Goal: Transaction & Acquisition: Book appointment/travel/reservation

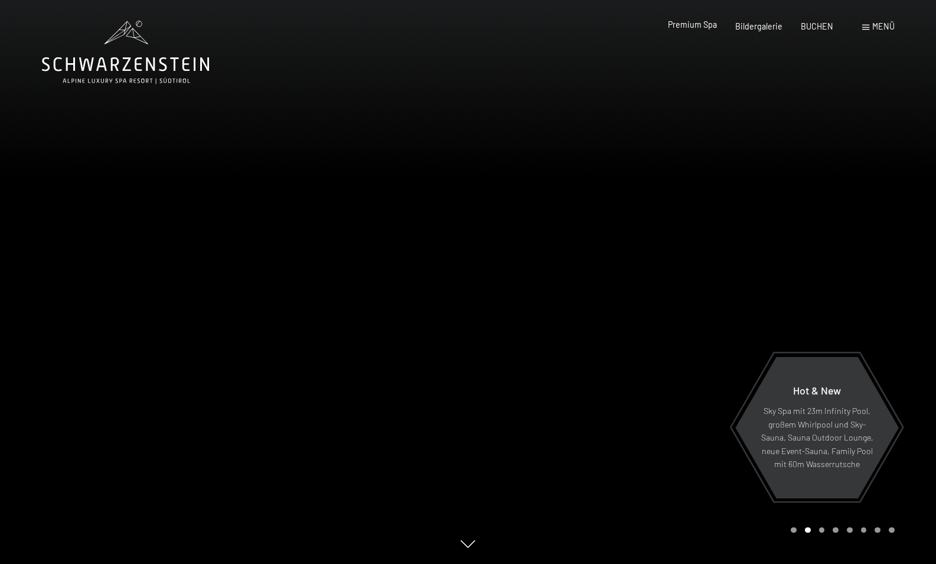
click at [696, 28] on div "Premium Spa" at bounding box center [692, 25] width 49 height 12
click at [697, 27] on span "Premium Spa" at bounding box center [692, 24] width 49 height 10
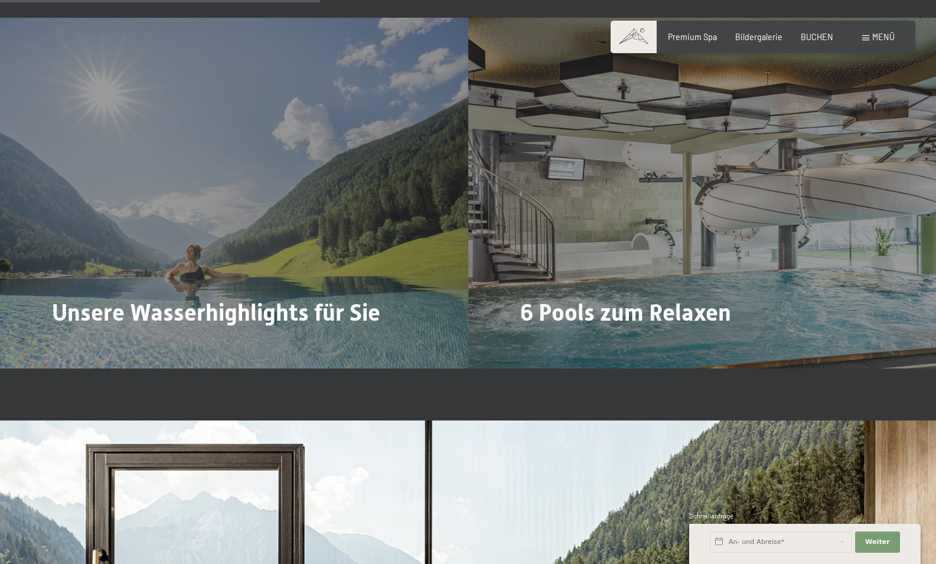
scroll to position [2658, 0]
click at [558, 342] on span "Mehr dazu" at bounding box center [547, 348] width 44 height 12
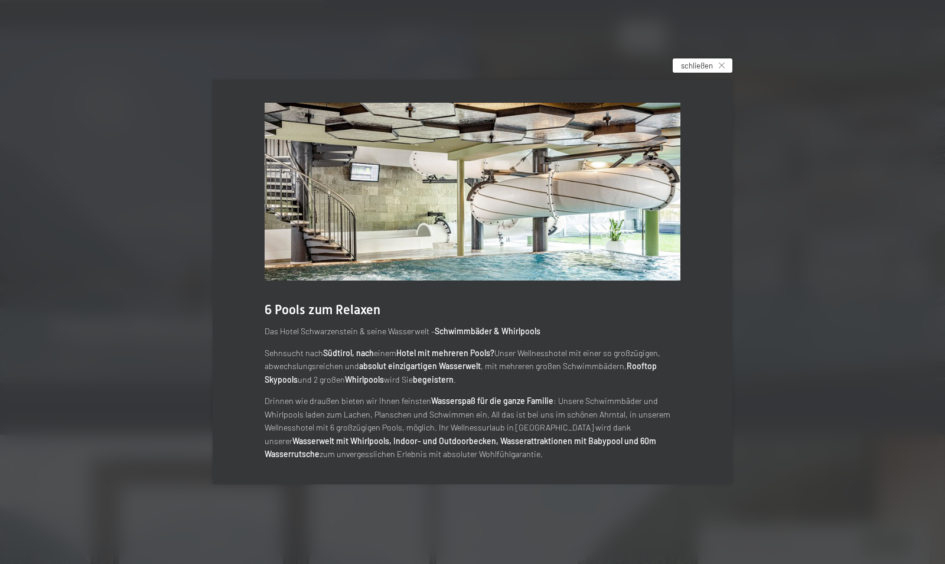
click at [713, 68] on div "schließen" at bounding box center [703, 65] width 60 height 14
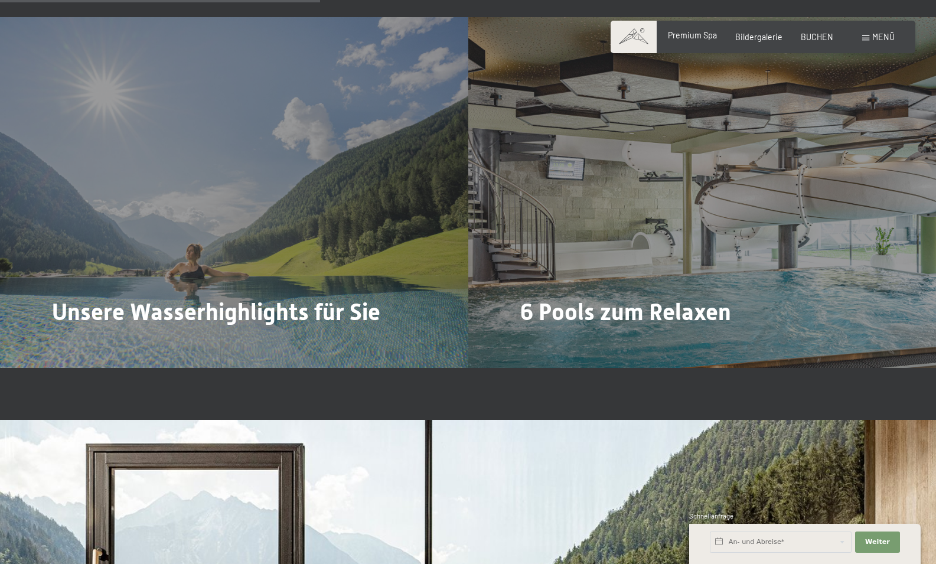
click at [713, 34] on span "Premium Spa" at bounding box center [692, 35] width 49 height 10
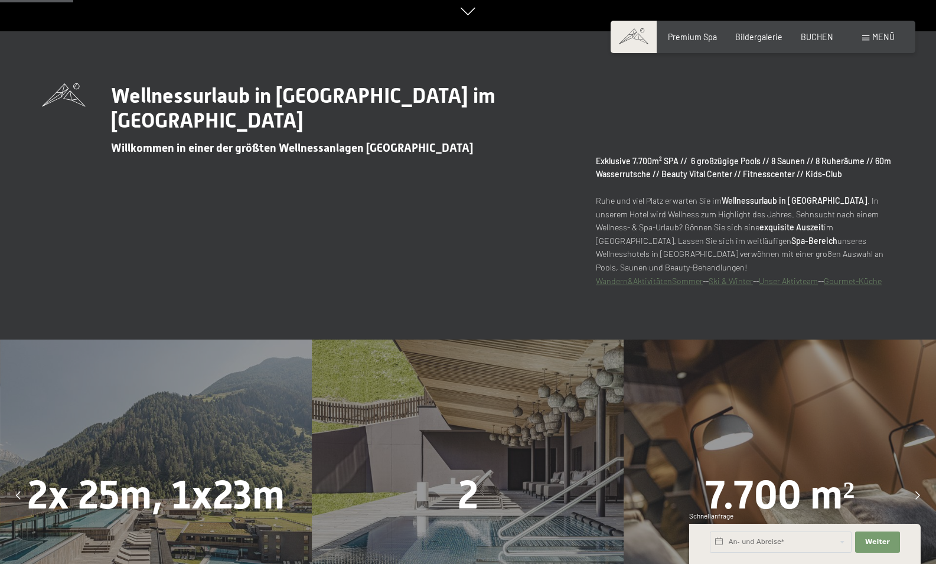
scroll to position [532, 0]
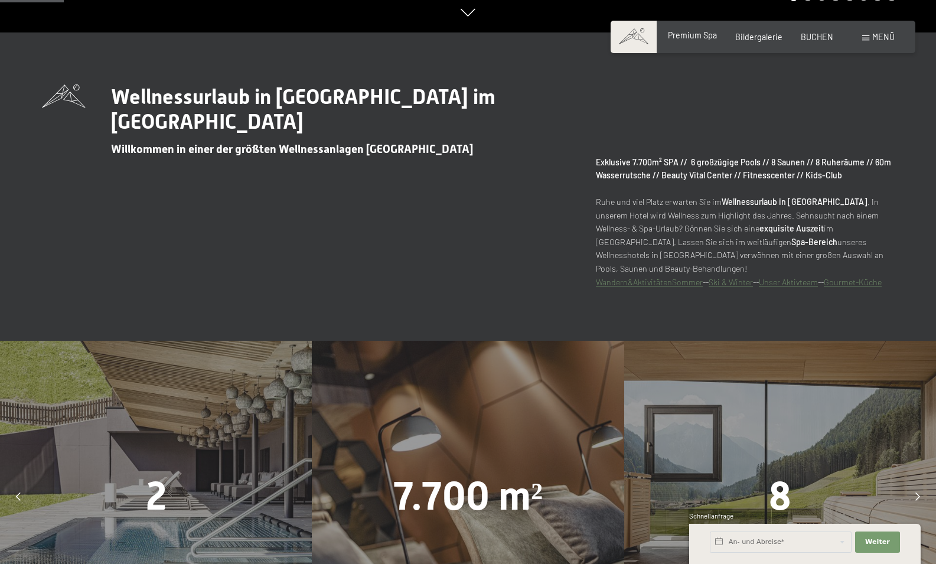
click at [699, 35] on span "Premium Spa" at bounding box center [692, 35] width 49 height 10
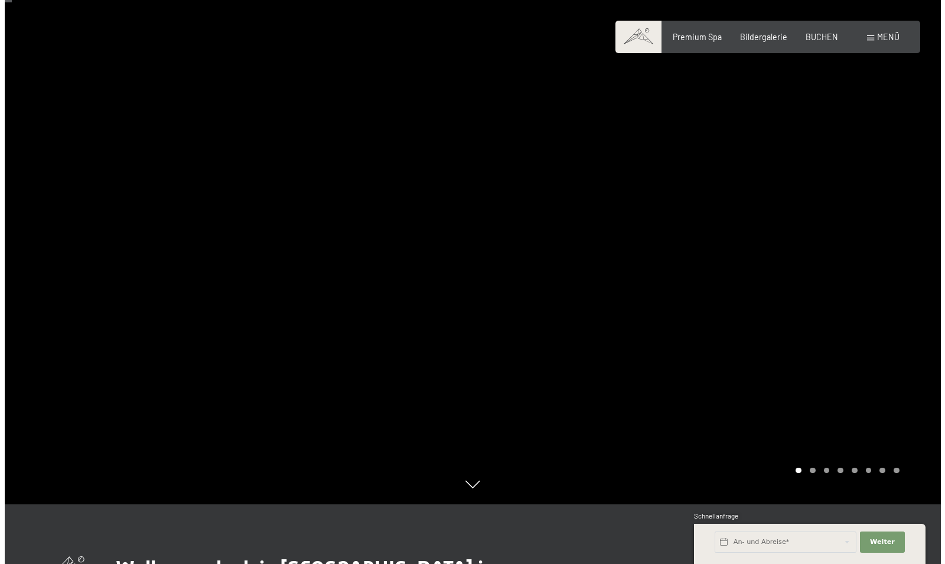
scroll to position [59, 0]
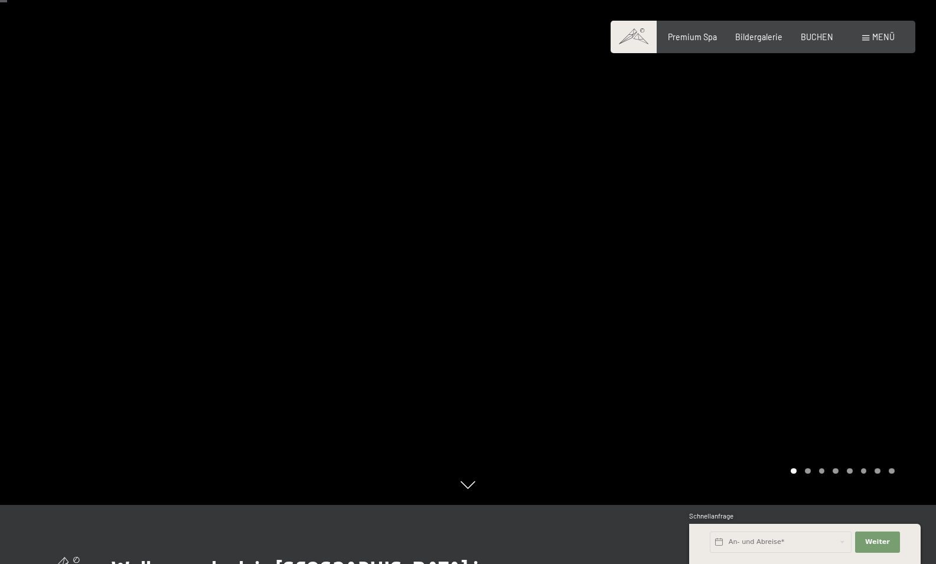
click at [829, 272] on div at bounding box center [702, 223] width 468 height 564
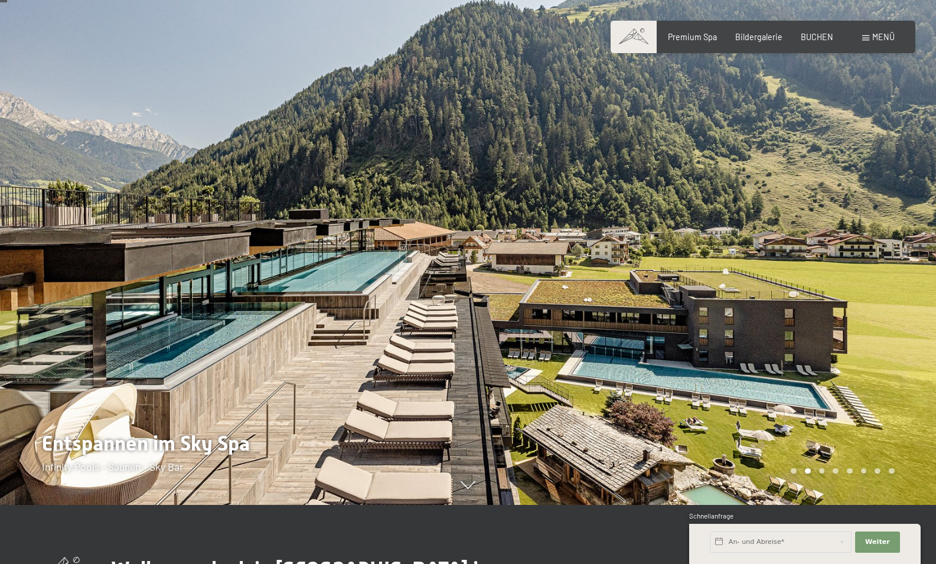
click at [829, 272] on div at bounding box center [702, 223] width 468 height 564
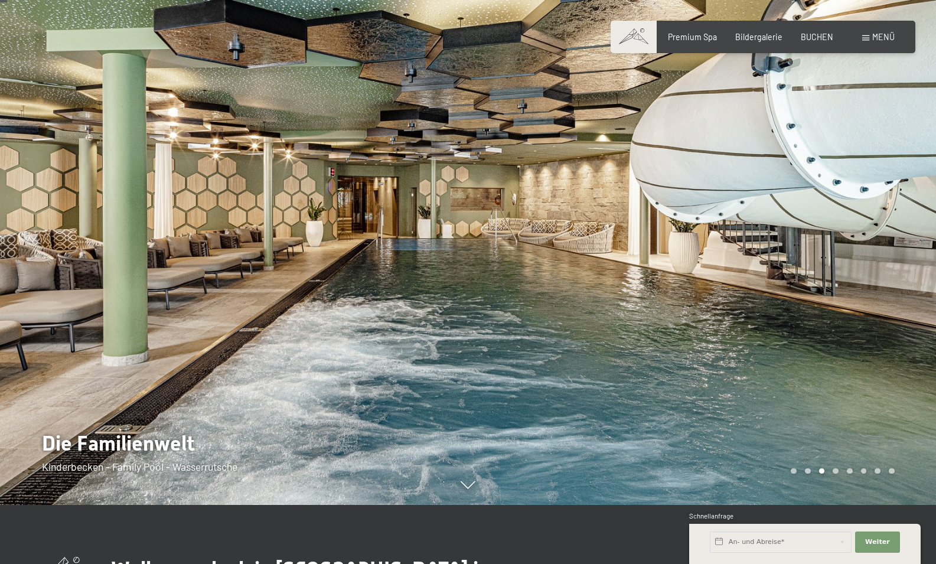
click at [829, 272] on div at bounding box center [702, 223] width 468 height 564
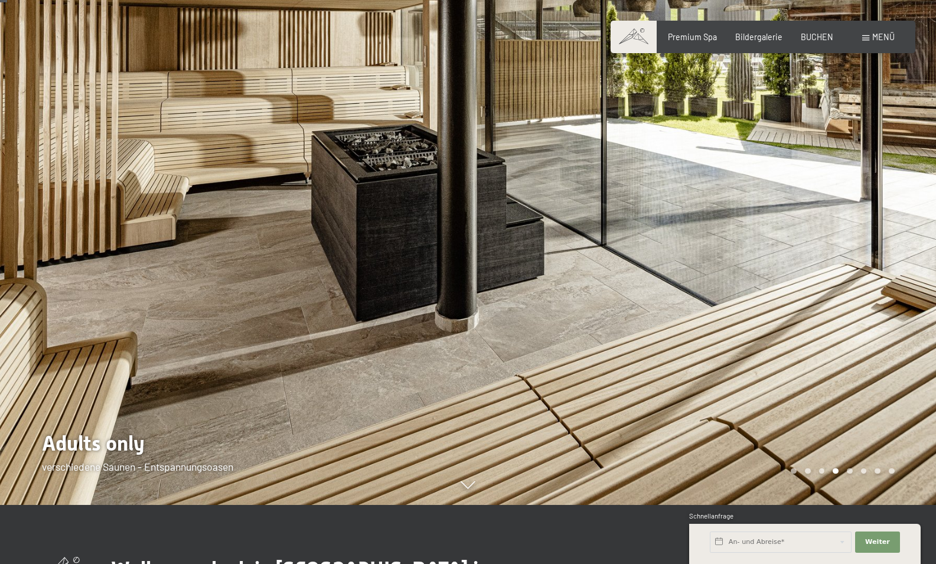
click at [829, 272] on div at bounding box center [702, 223] width 468 height 564
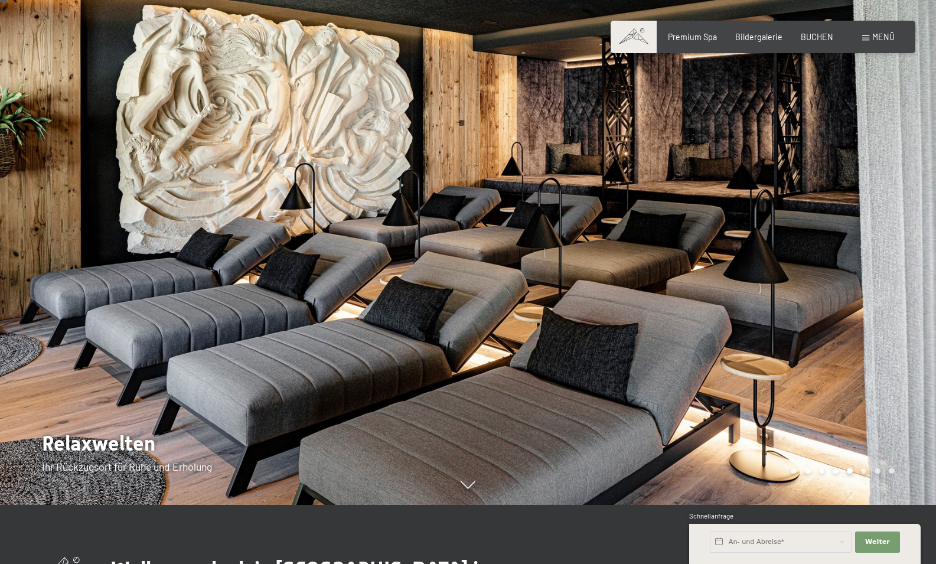
click at [829, 272] on div at bounding box center [702, 223] width 468 height 564
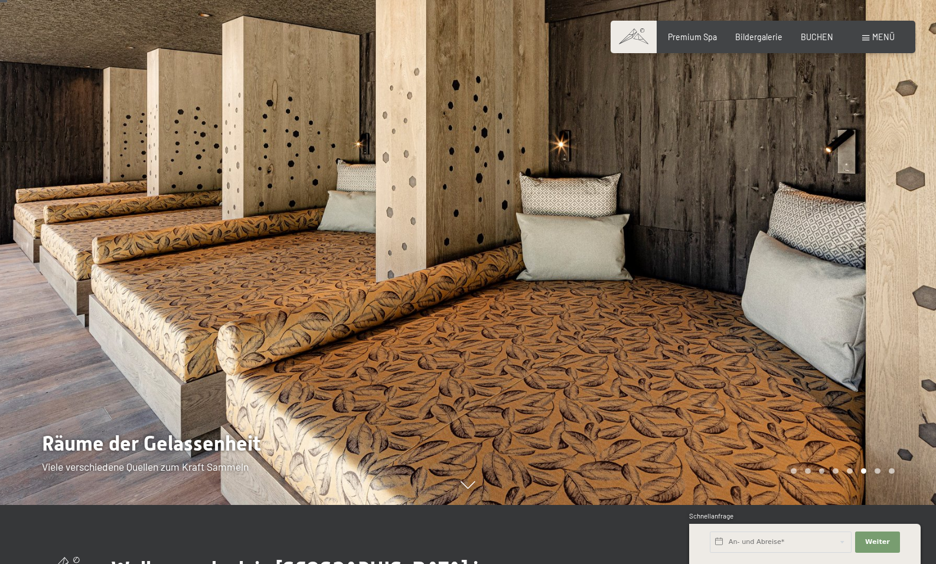
click at [829, 272] on div at bounding box center [702, 223] width 468 height 564
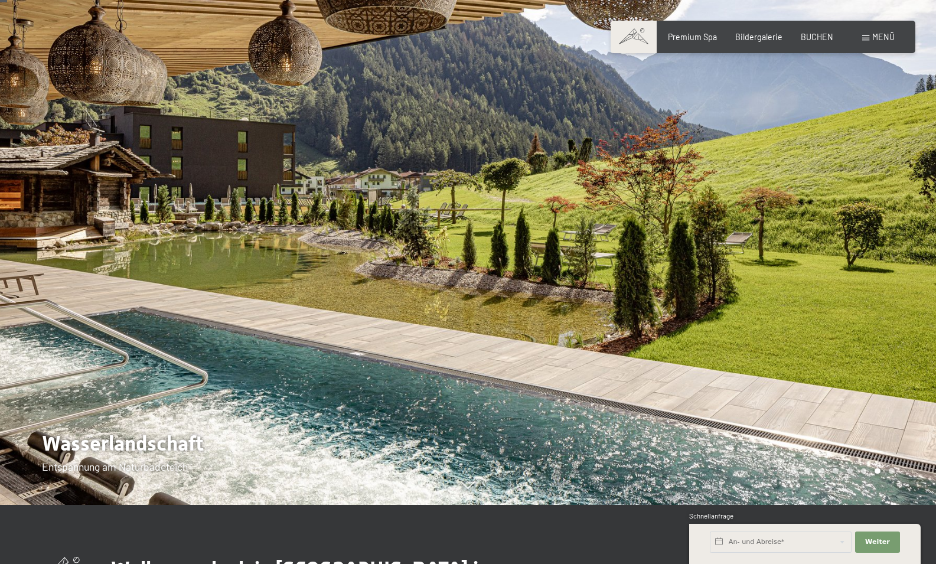
click at [829, 272] on div at bounding box center [702, 223] width 468 height 564
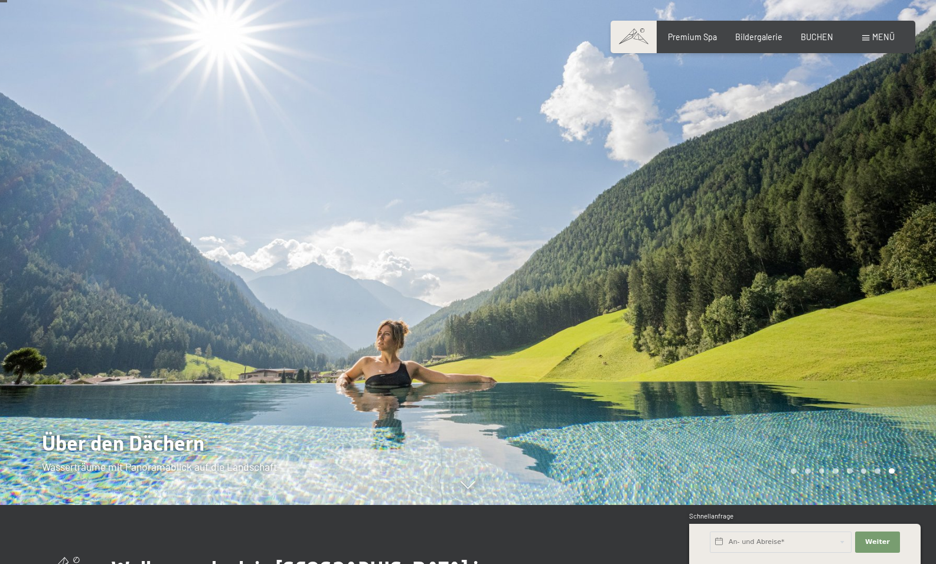
click at [829, 272] on div at bounding box center [702, 223] width 468 height 564
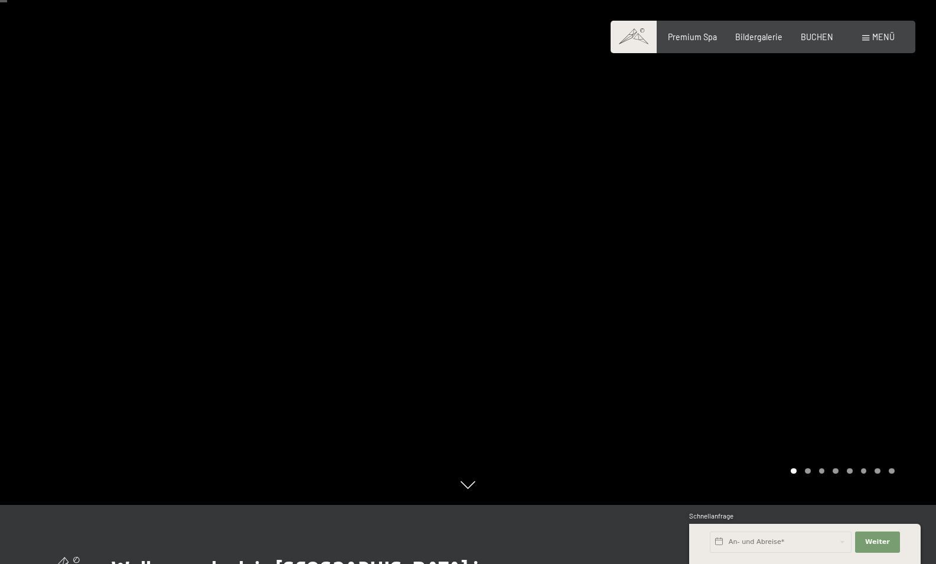
click at [829, 272] on div at bounding box center [702, 223] width 468 height 564
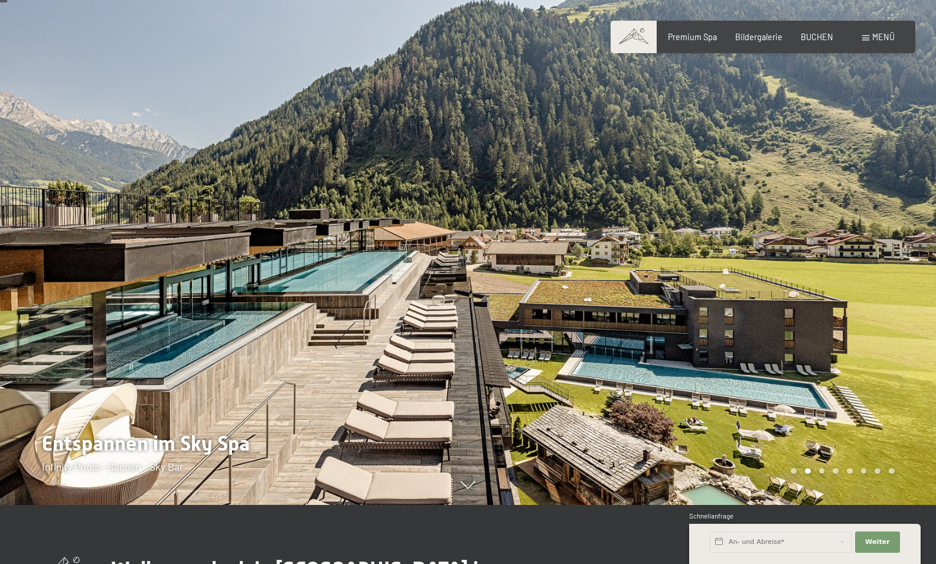
click at [829, 272] on div at bounding box center [702, 223] width 468 height 564
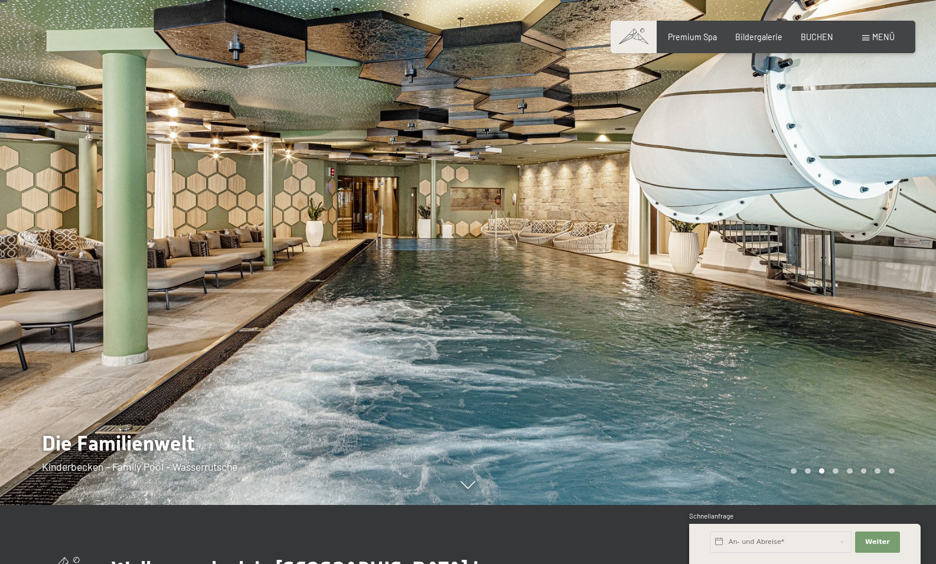
click at [829, 272] on div at bounding box center [702, 223] width 468 height 564
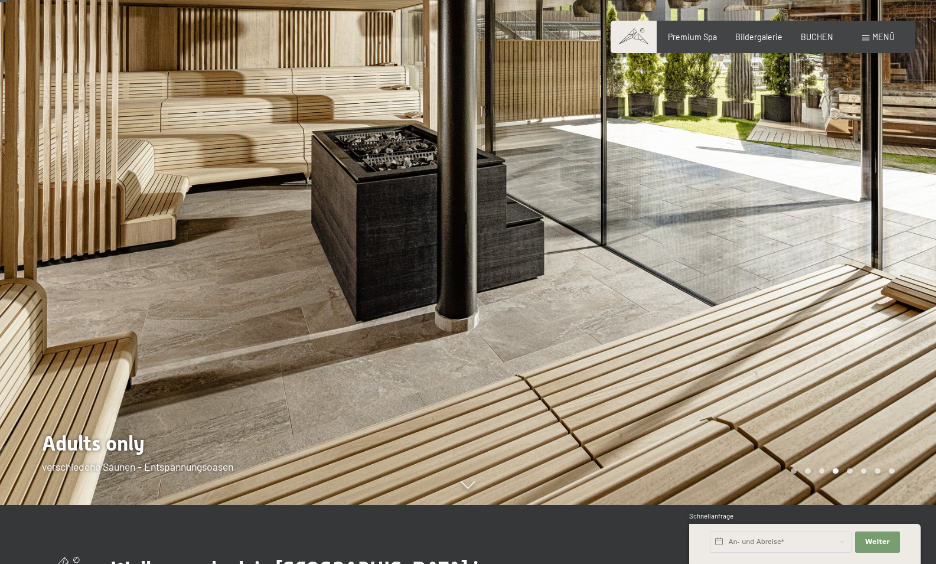
click at [829, 272] on div at bounding box center [702, 223] width 468 height 564
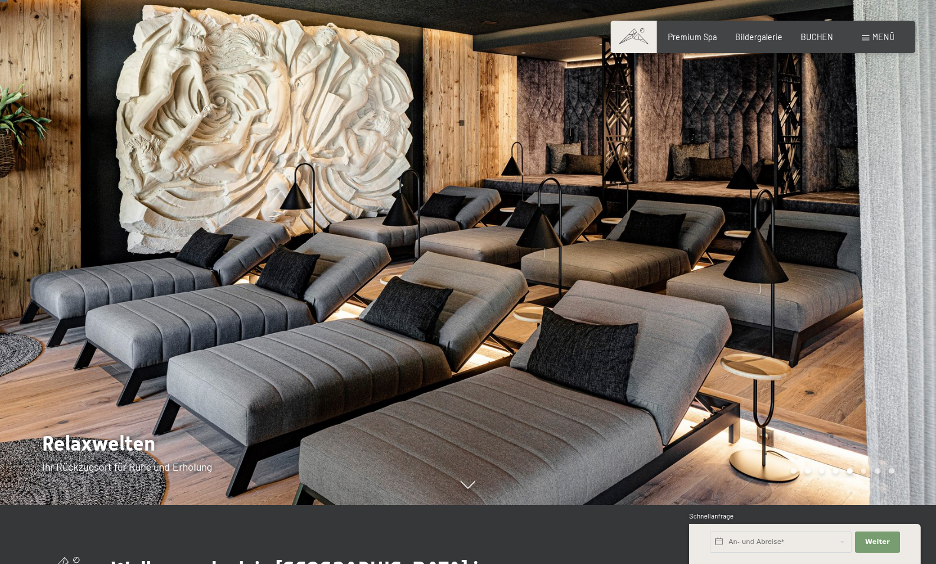
click at [881, 40] on span "Menü" at bounding box center [883, 37] width 22 height 10
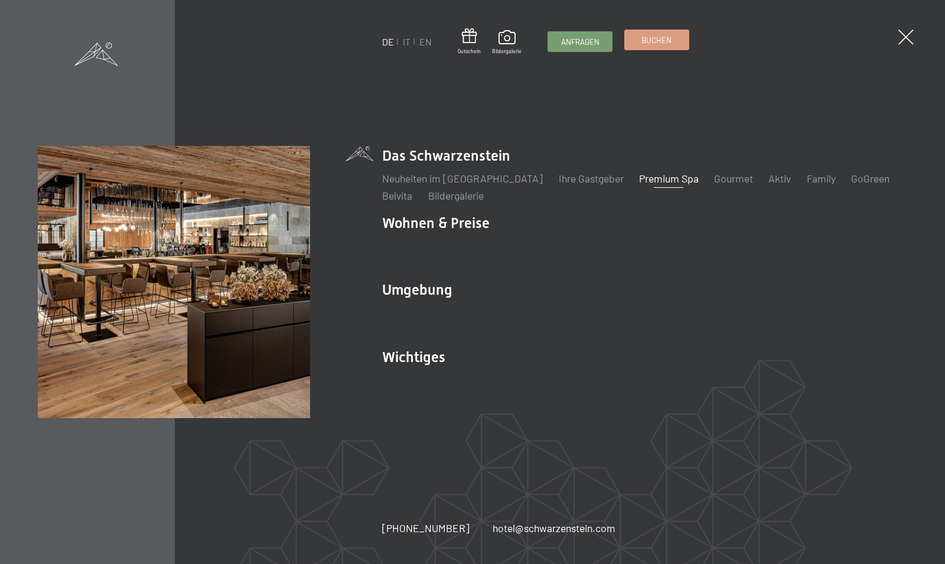
click at [646, 38] on span "Buchen" at bounding box center [656, 40] width 30 height 11
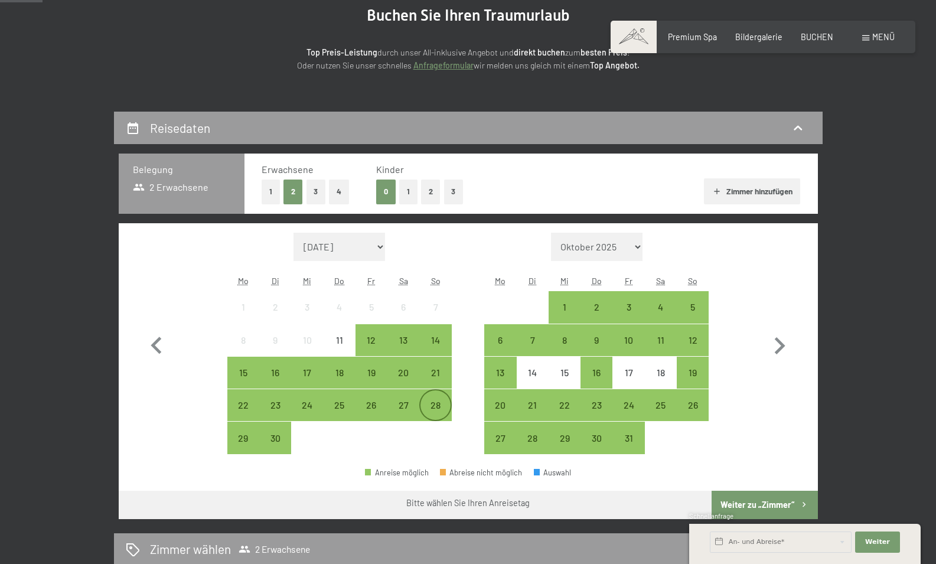
scroll to position [177, 0]
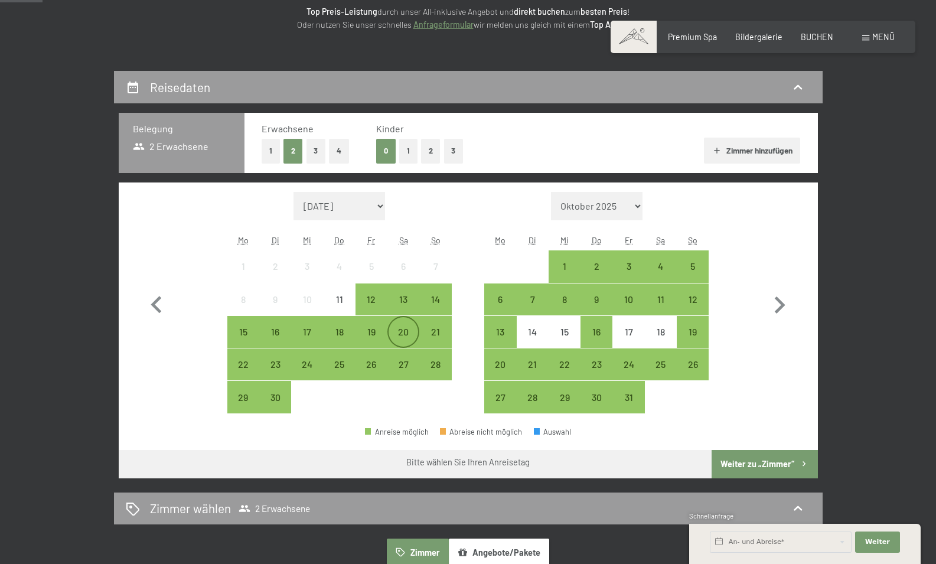
drag, startPoint x: 437, startPoint y: 331, endPoint x: 393, endPoint y: 347, distance: 46.9
click at [436, 331] on div "21" at bounding box center [436, 342] width 30 height 30
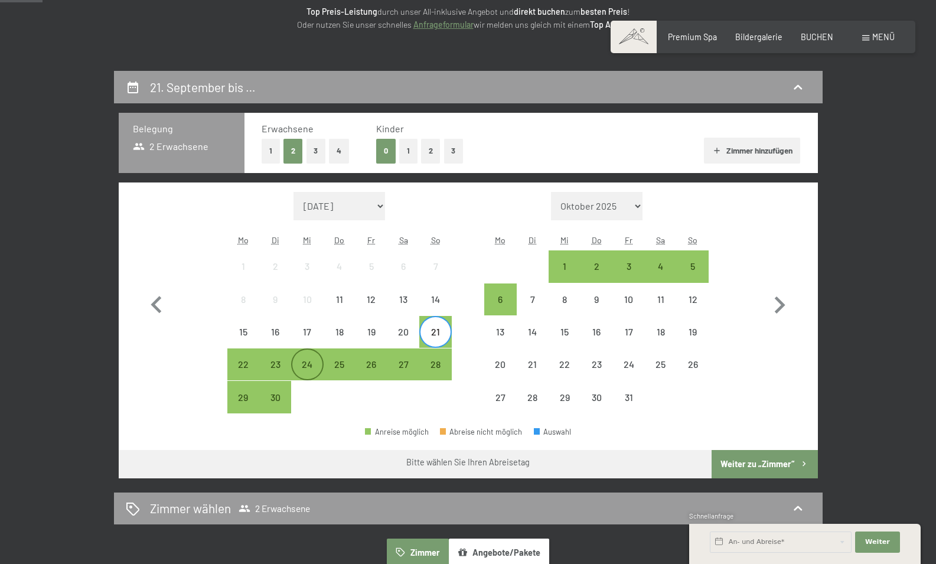
click at [303, 367] on div "24" at bounding box center [307, 375] width 30 height 30
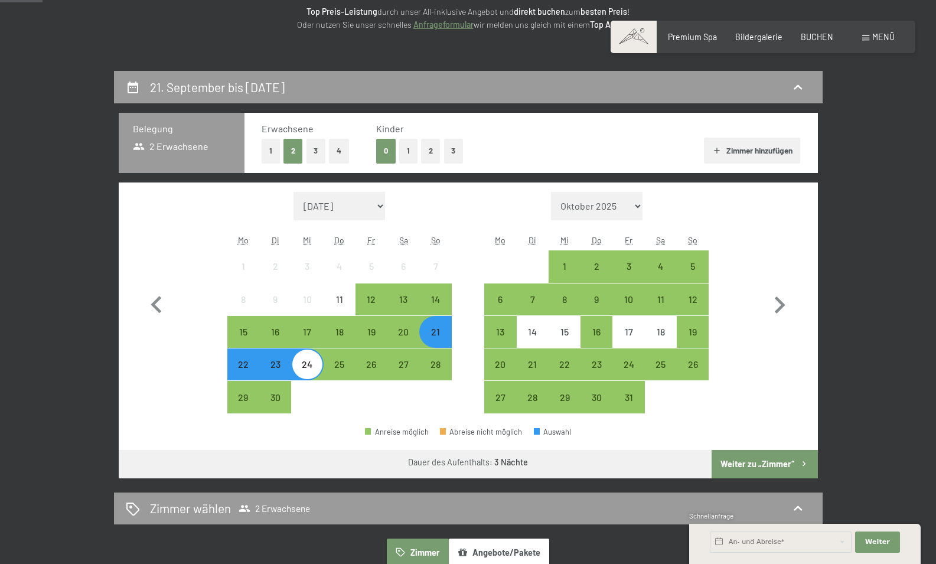
click at [761, 467] on button "Weiter zu „Zimmer“" at bounding box center [765, 464] width 106 height 28
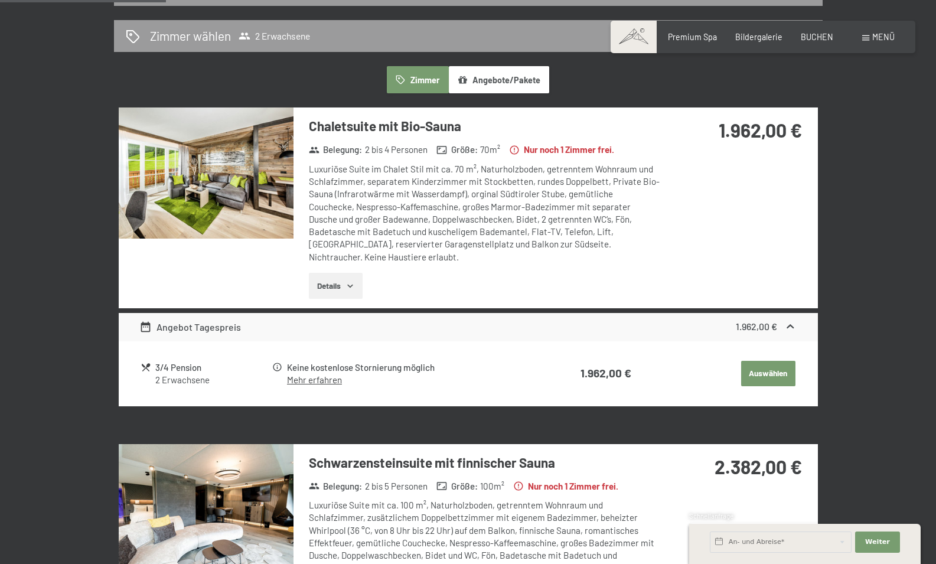
scroll to position [248, 0]
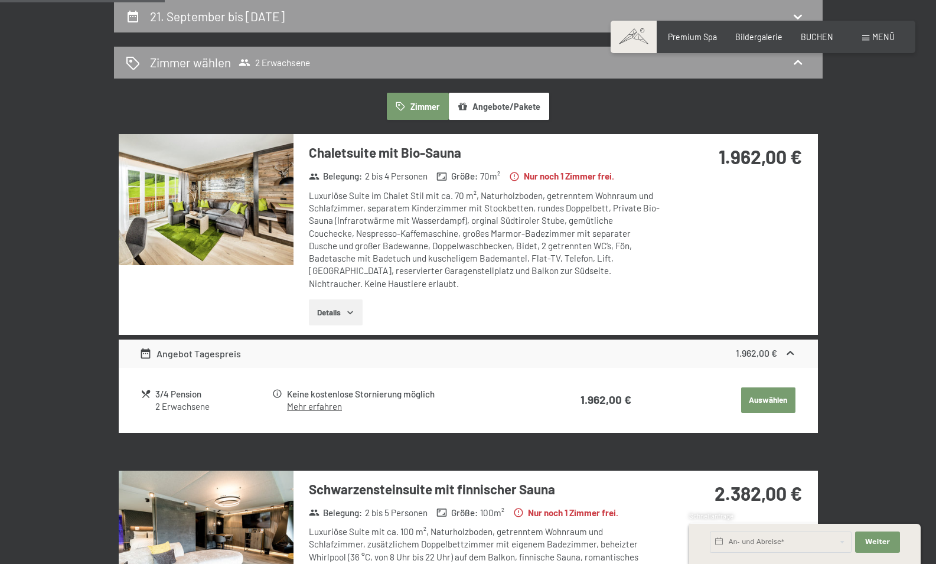
click at [213, 206] on img at bounding box center [206, 199] width 175 height 131
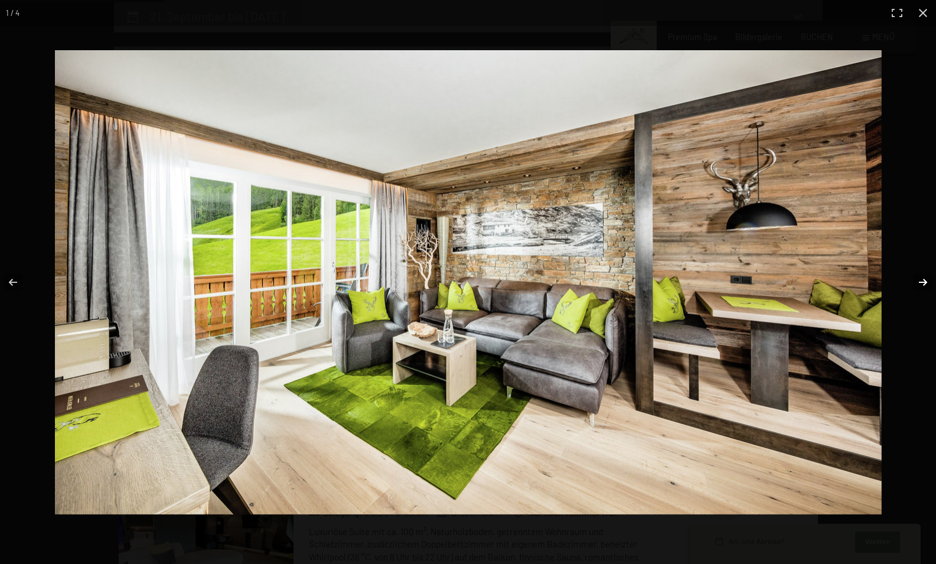
click at [920, 279] on button "button" at bounding box center [915, 282] width 41 height 59
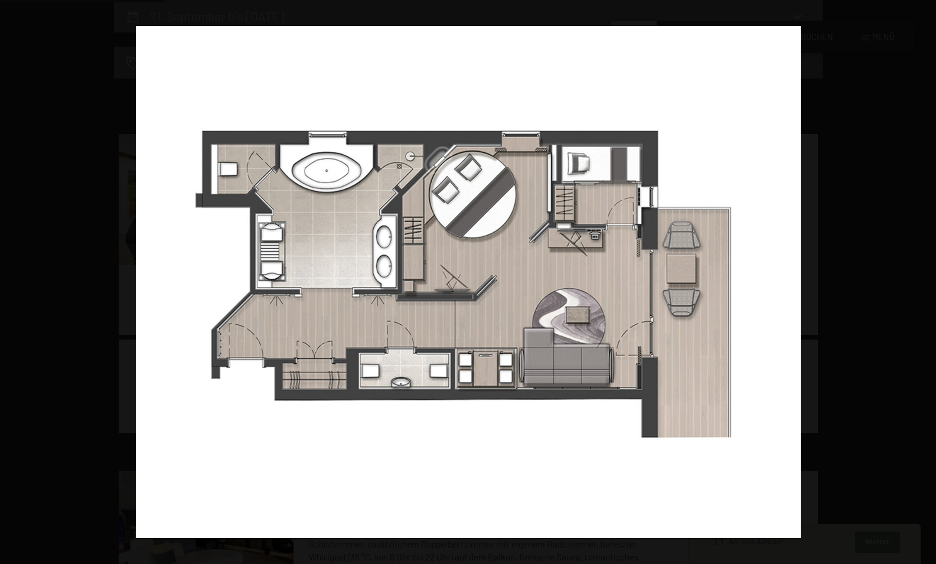
click at [920, 279] on button "button" at bounding box center [915, 282] width 41 height 59
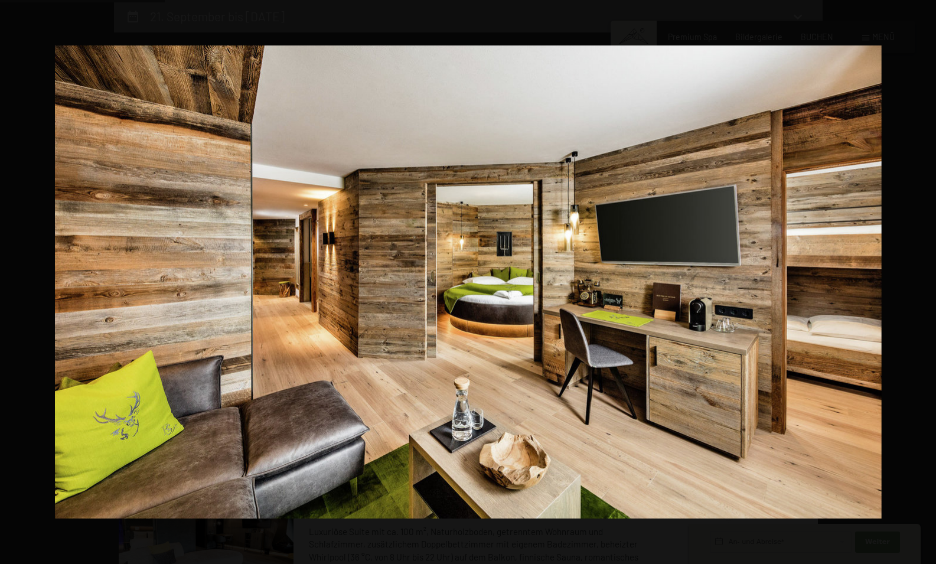
click at [920, 279] on button "button" at bounding box center [915, 282] width 41 height 59
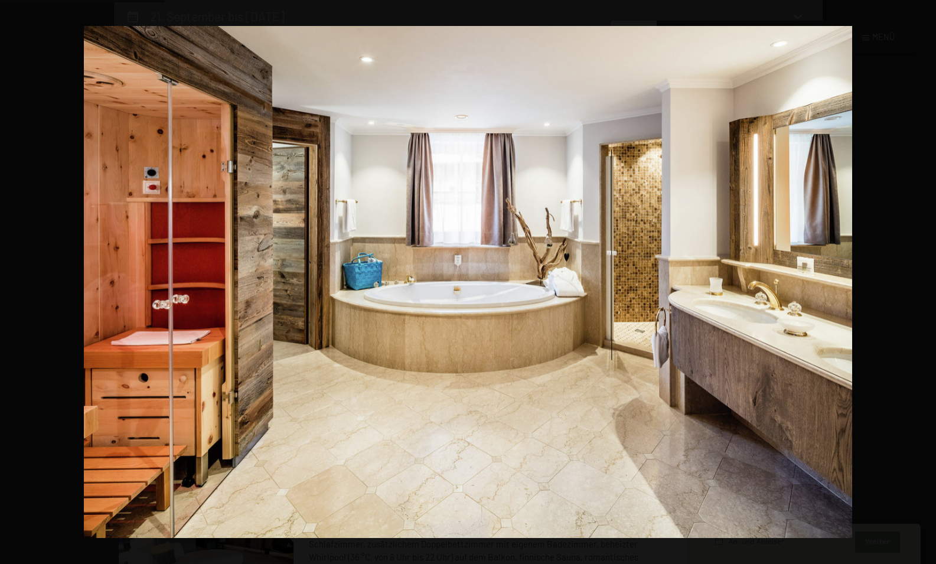
click at [920, 279] on button "button" at bounding box center [915, 282] width 41 height 59
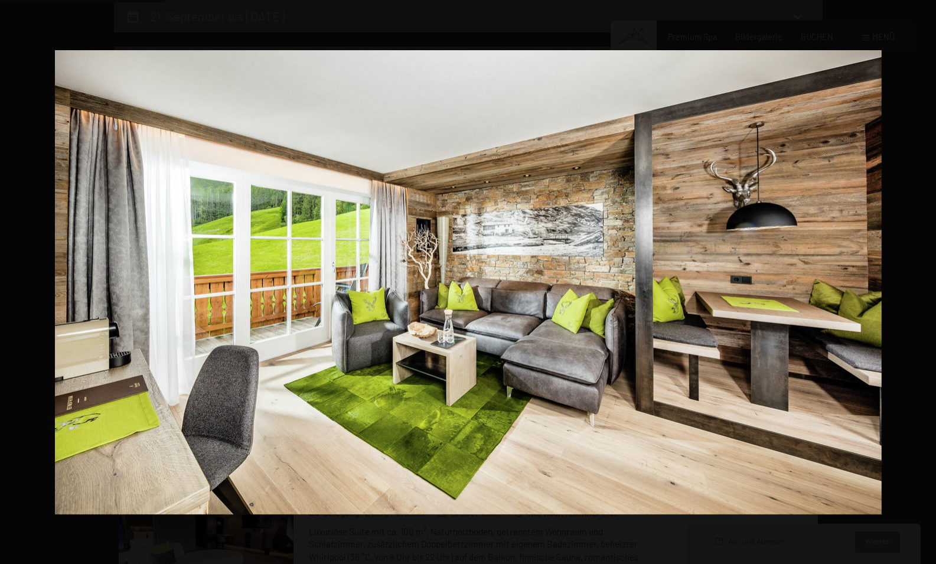
click at [920, 279] on button "button" at bounding box center [915, 282] width 41 height 59
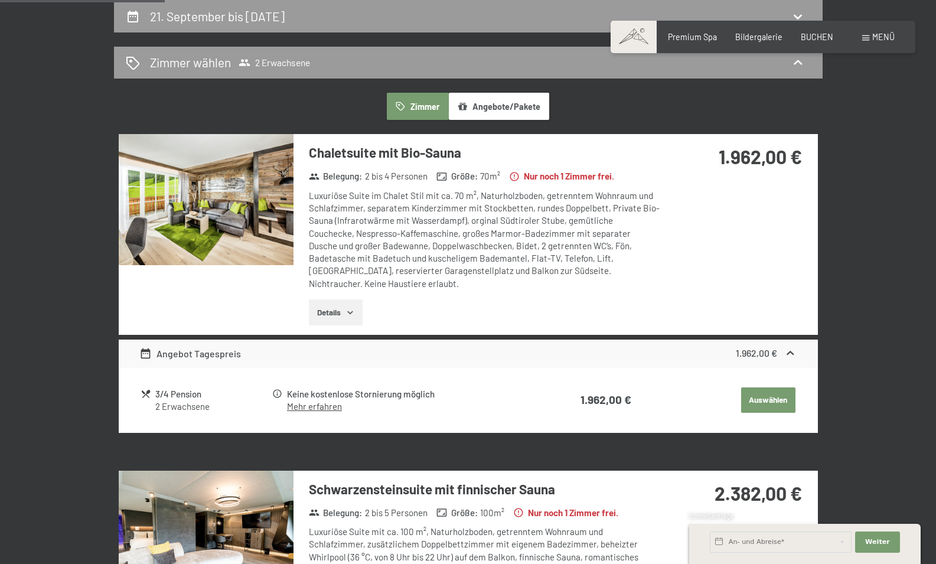
click at [0, 0] on button "button" at bounding box center [0, 0] width 0 height 0
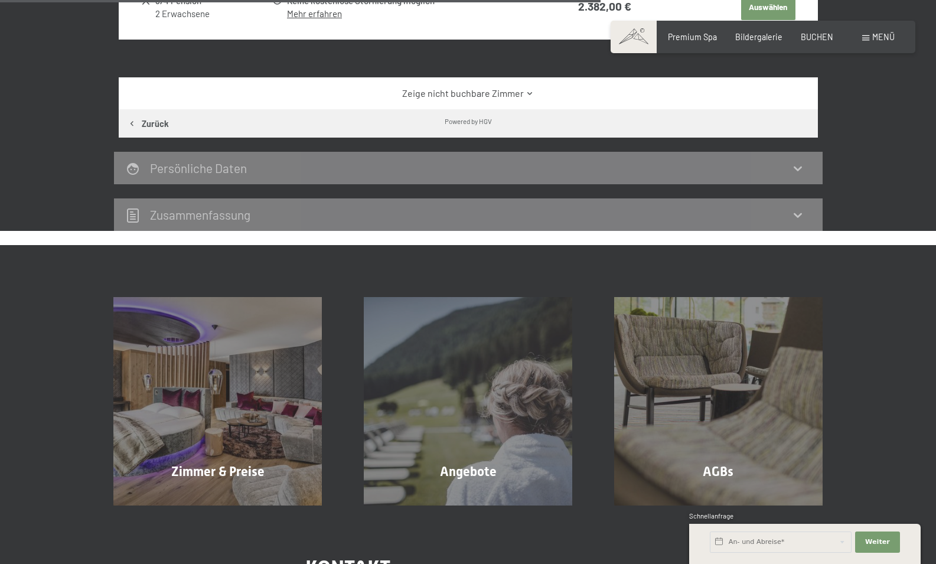
scroll to position [1016, 0]
